Goal: Browse casually: Explore the website without a specific task or goal

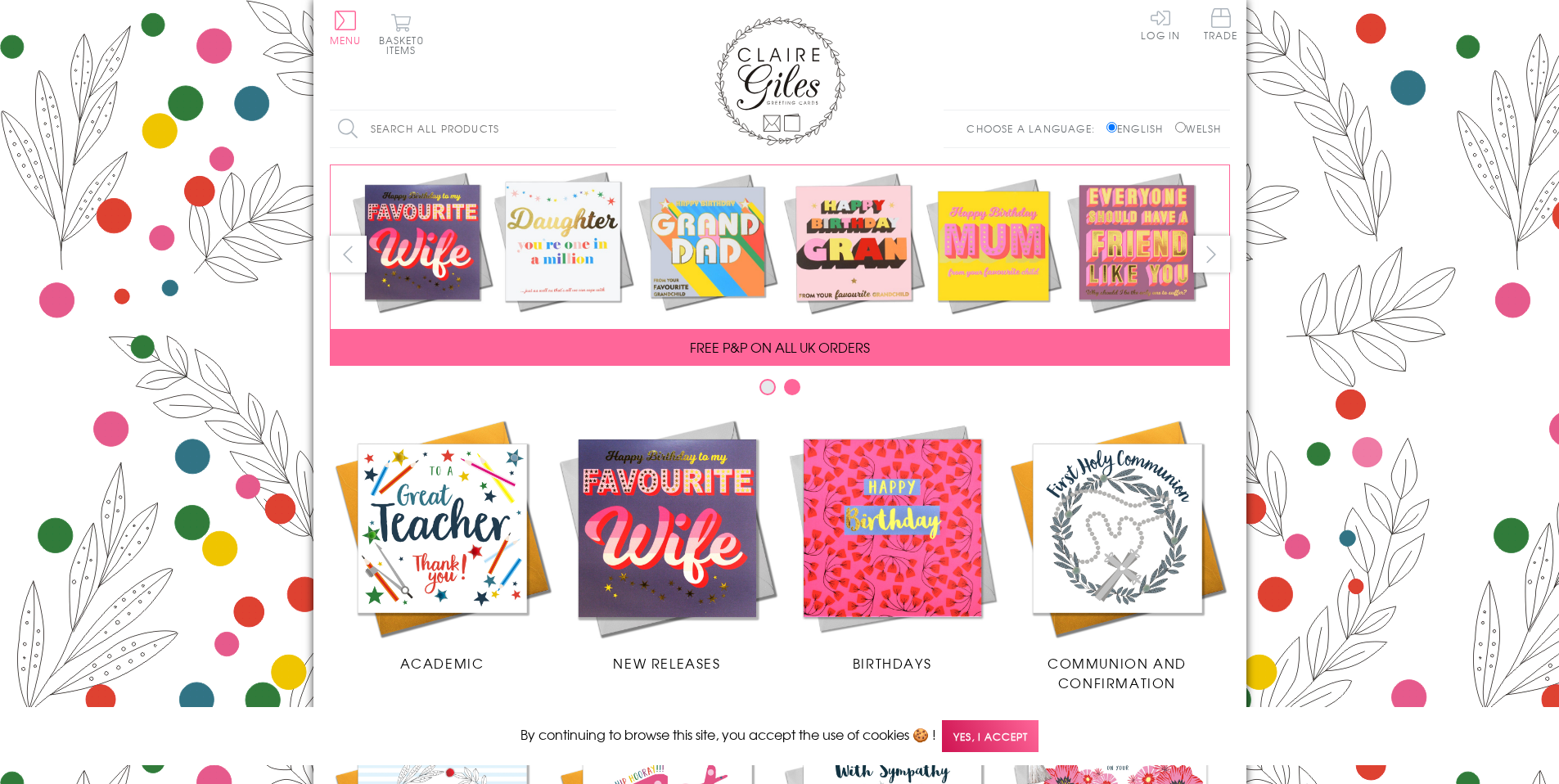
scroll to position [648, 0]
